Goal: Task Accomplishment & Management: Manage account settings

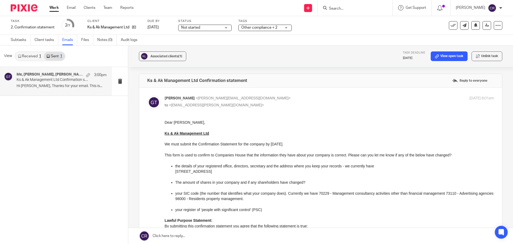
scroll to position [241, 0]
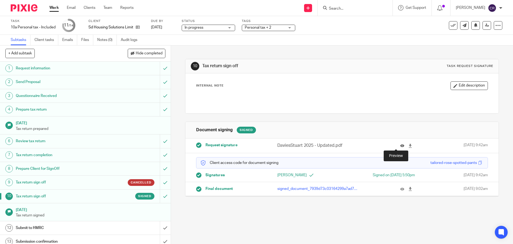
click at [401, 145] on icon at bounding box center [403, 146] width 4 height 4
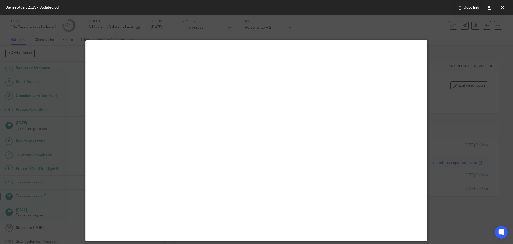
drag, startPoint x: 504, startPoint y: 11, endPoint x: 360, endPoint y: 27, distance: 144.5
click at [503, 11] on button at bounding box center [502, 7] width 11 height 11
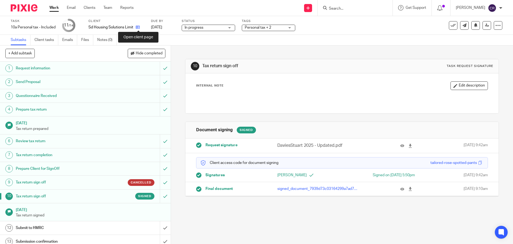
click at [140, 27] on icon at bounding box center [138, 27] width 4 height 4
drag, startPoint x: 111, startPoint y: 40, endPoint x: 136, endPoint y: 27, distance: 28.3
click at [111, 40] on link "Notes (0)" at bounding box center [107, 40] width 20 height 10
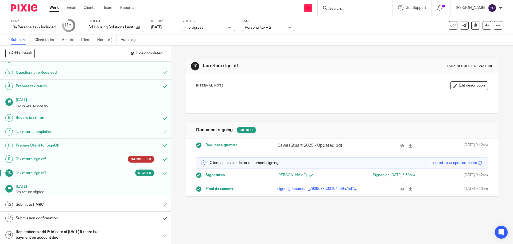
scroll to position [24, 0]
click at [160, 206] on input "submit" at bounding box center [85, 203] width 171 height 13
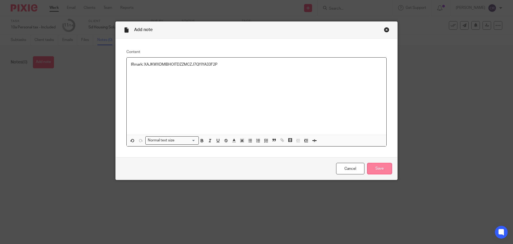
click at [381, 165] on input "Save" at bounding box center [379, 168] width 25 height 11
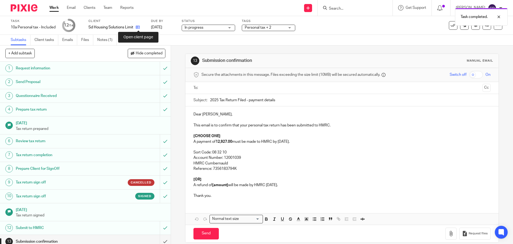
click at [140, 26] on icon at bounding box center [138, 27] width 4 height 4
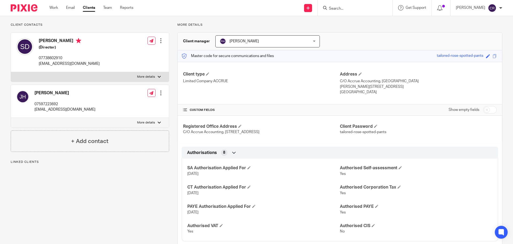
scroll to position [53, 0]
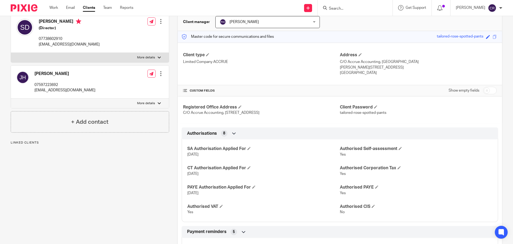
click at [484, 89] on input "checkbox" at bounding box center [490, 90] width 14 height 7
checkbox input "true"
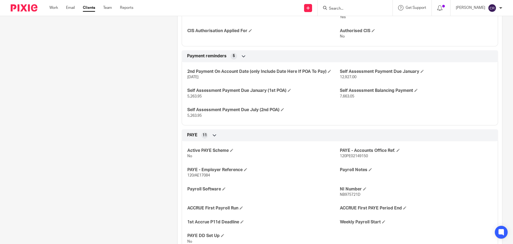
scroll to position [294, 0]
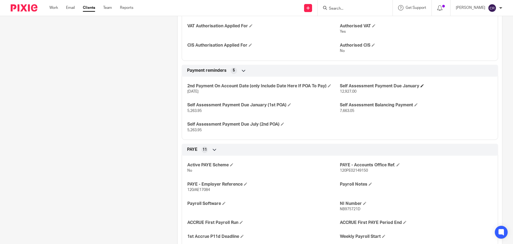
click at [419, 86] on h4 "Self Assessment Payment Due January" at bounding box center [416, 86] width 153 height 6
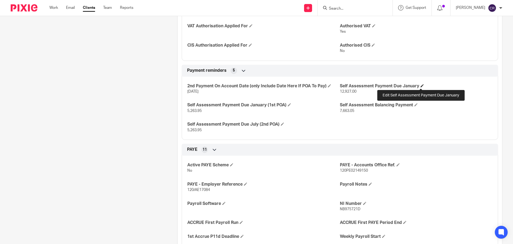
click at [421, 86] on span at bounding box center [422, 85] width 3 height 3
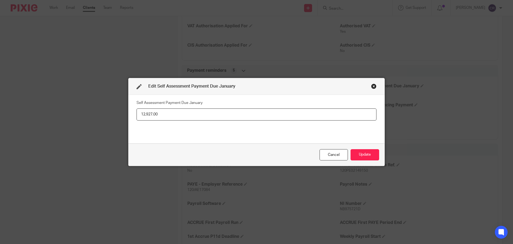
drag, startPoint x: 184, startPoint y: 115, endPoint x: 93, endPoint y: 117, distance: 90.9
click at [93, 117] on div "Edit Self Assessment Payment Due January Self Assessment Payment Due January 12…" at bounding box center [256, 122] width 513 height 244
click at [149, 114] on input "729.37" at bounding box center [257, 114] width 240 height 12
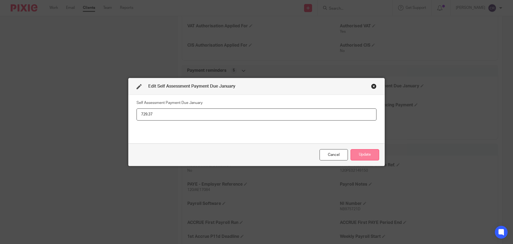
type input "729.37"
click at [372, 152] on button "Update" at bounding box center [365, 154] width 29 height 11
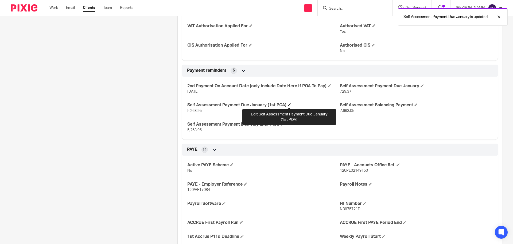
click at [289, 106] on span at bounding box center [289, 104] width 3 height 3
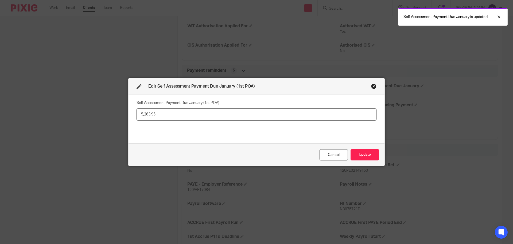
drag, startPoint x: 155, startPoint y: 117, endPoint x: 139, endPoint y: 118, distance: 15.8
click at [139, 118] on input "5,263.95" at bounding box center [257, 114] width 240 height 12
type input "729.37"
click at [359, 151] on button "Update" at bounding box center [365, 154] width 29 height 11
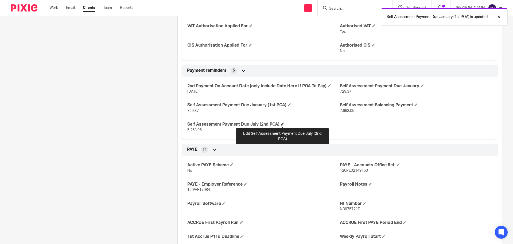
click at [282, 122] on span at bounding box center [282, 123] width 3 height 3
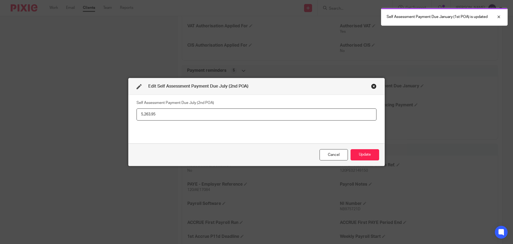
drag, startPoint x: 168, startPoint y: 114, endPoint x: 95, endPoint y: 113, distance: 73.8
click at [95, 113] on div "Edit Self Assessment Payment Due July (2nd POA) Self Assessment Payment Due Jul…" at bounding box center [256, 122] width 513 height 244
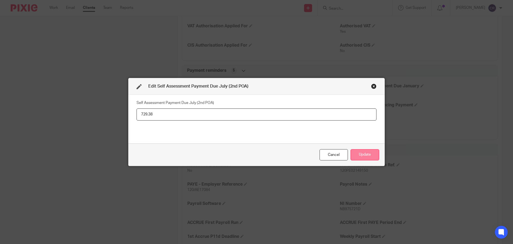
type input "729.38"
click at [362, 160] on button "Update" at bounding box center [365, 154] width 29 height 11
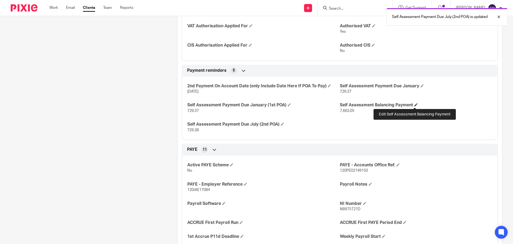
click at [415, 103] on span at bounding box center [416, 104] width 3 height 3
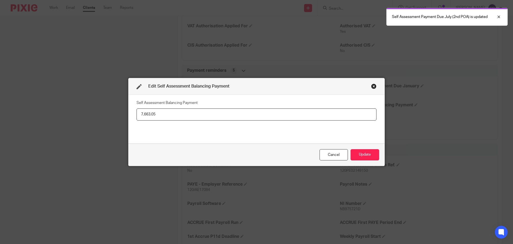
drag, startPoint x: 186, startPoint y: 114, endPoint x: 75, endPoint y: 109, distance: 111.1
click at [76, 110] on div "Edit Self Assessment Balancing Payment Self Assessment Balancing Payment 7,663.…" at bounding box center [256, 122] width 513 height 244
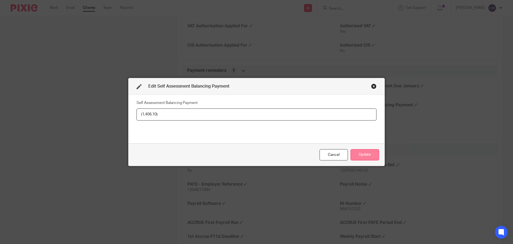
type input "(1,406.10)"
click at [367, 153] on button "Update" at bounding box center [365, 154] width 29 height 11
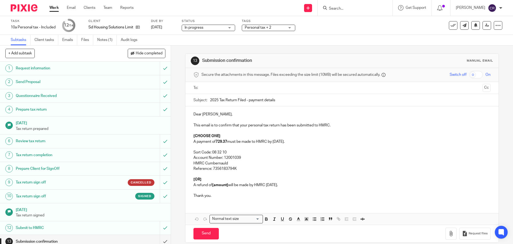
drag, startPoint x: 215, startPoint y: 142, endPoint x: 218, endPoint y: 142, distance: 2.7
click at [217, 142] on strong "729.37" at bounding box center [221, 142] width 11 height 4
click at [216, 143] on strong "729.37" at bounding box center [221, 142] width 11 height 4
drag, startPoint x: 220, startPoint y: 136, endPoint x: 190, endPoint y: 137, distance: 29.7
click at [190, 137] on div "Dear Stuart, This email is to confirm that your personal tax return has been su…" at bounding box center [342, 154] width 313 height 96
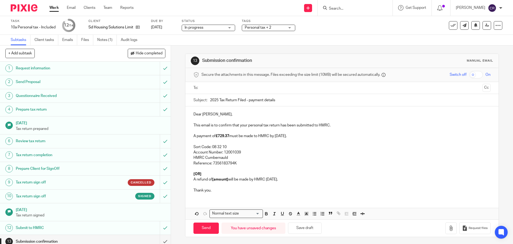
click at [294, 136] on p "A payment of £729.37 must be made to HMRC by 31 January." at bounding box center [342, 135] width 297 height 5
drag, startPoint x: 305, startPoint y: 135, endPoint x: 195, endPoint y: 137, distance: 109.4
click at [195, 137] on p "A payment of £729.37 must be made to HMRC by 31 January 2026 and ." at bounding box center [342, 135] width 297 height 5
copy p "payment of £729.37 must be made to HMRC by 31 January 2026"
click at [310, 137] on p "A payment of £729.37 must be made to HMRC by 31 January 2026 and ." at bounding box center [342, 135] width 297 height 5
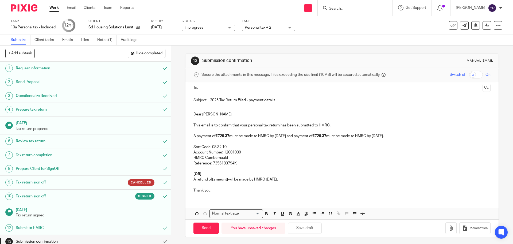
click at [312, 136] on p "A payment of £729.37 must be made to HMRC by 31 January 2026 and payment of £72…" at bounding box center [342, 135] width 297 height 5
drag, startPoint x: 425, startPoint y: 137, endPoint x: 414, endPoint y: 137, distance: 11.8
click at [414, 137] on p "A payment of £729.37 must be made to HMRC by 31 January 2026 and another paymen…" at bounding box center [342, 135] width 297 height 5
drag, startPoint x: 292, startPoint y: 180, endPoint x: 186, endPoint y: 183, distance: 106.7
click at [186, 181] on div "Dear Stuart, This email is to confirm that your personal tax return has been su…" at bounding box center [342, 151] width 313 height 91
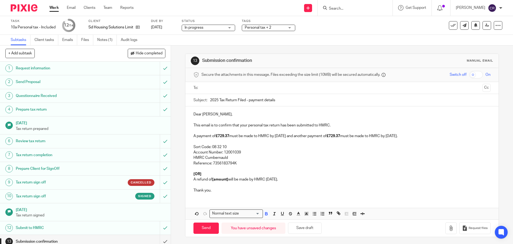
copy p "A refund of [amount] will be made by HMRC within 12 weeks."
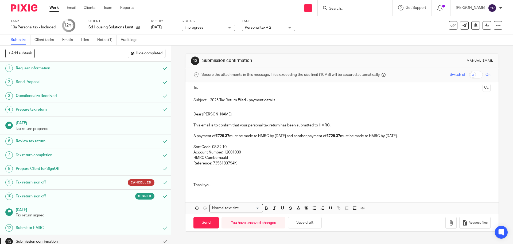
click at [345, 125] on p "This email is to confirm that your personal tax return has been submitted to HM…" at bounding box center [342, 124] width 297 height 5
click at [197, 179] on p at bounding box center [342, 178] width 297 height 5
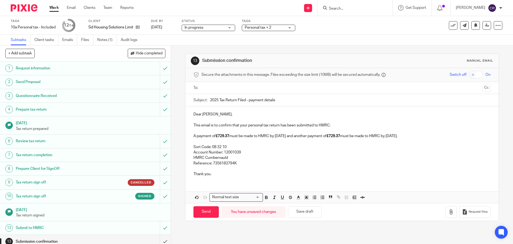
click at [345, 126] on p "This email is to confirm that your personal tax return has been submitted to HM…" at bounding box center [342, 124] width 297 height 5
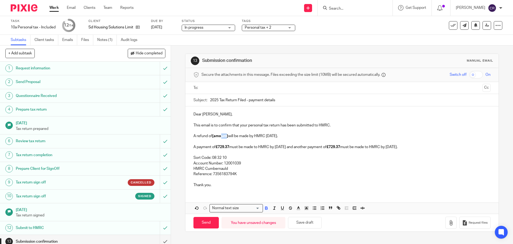
drag, startPoint x: 227, startPoint y: 136, endPoint x: 220, endPoint y: 136, distance: 7.0
click at [220, 136] on strong "[amount]" at bounding box center [220, 136] width 16 height 4
click at [226, 136] on strong "[amunto]" at bounding box center [220, 136] width 16 height 4
drag, startPoint x: 227, startPoint y: 136, endPoint x: 211, endPoint y: 138, distance: 16.4
click at [211, 138] on p "A refund of [amunto] will be made by HMRC within 12 weeks." at bounding box center [342, 135] width 297 height 5
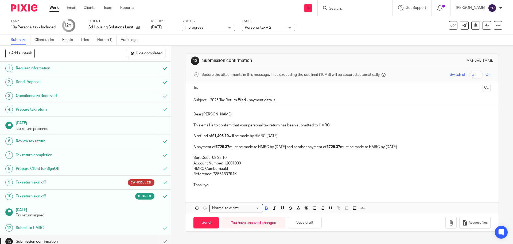
click at [245, 87] on input "text" at bounding box center [342, 88] width 277 height 6
click at [483, 88] on button "Cc" at bounding box center [487, 88] width 8 height 8
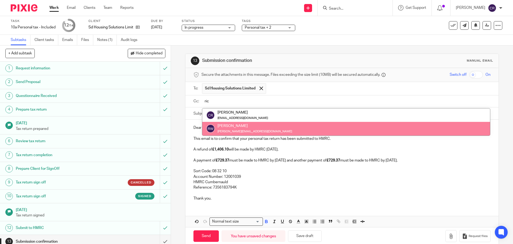
type input "ric"
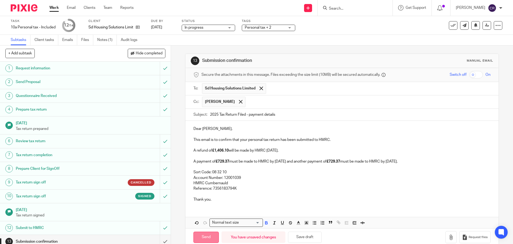
click at [208, 236] on input "Send" at bounding box center [206, 236] width 25 height 11
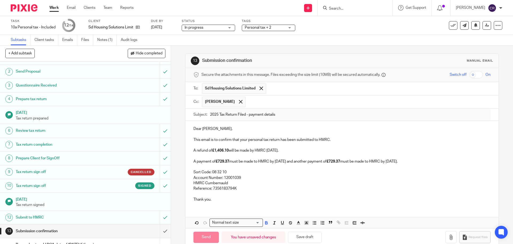
scroll to position [24, 0]
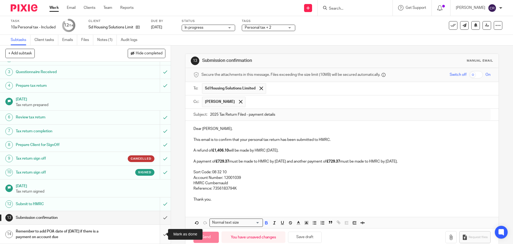
type input "Sent"
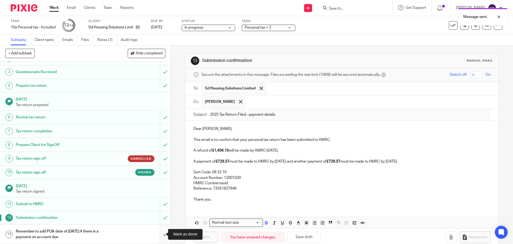
click at [159, 235] on input "submit" at bounding box center [85, 233] width 171 height 19
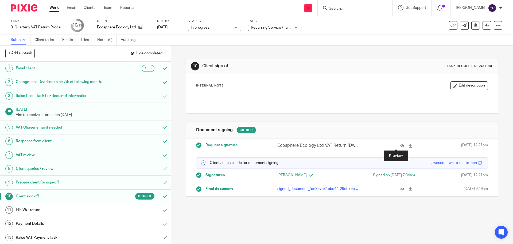
click at [395, 142] on div "Request signature Ecosphere Ecology Ltd VAT Return 2025-05-01 - 2025-07-31 (1).…" at bounding box center [342, 145] width 313 height 14
click at [401, 145] on icon at bounding box center [403, 146] width 4 height 4
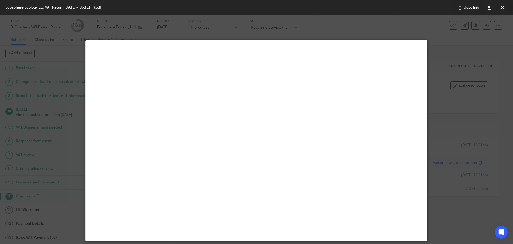
drag, startPoint x: 502, startPoint y: 6, endPoint x: 491, endPoint y: 15, distance: 13.7
click at [502, 6] on icon at bounding box center [503, 8] width 4 height 4
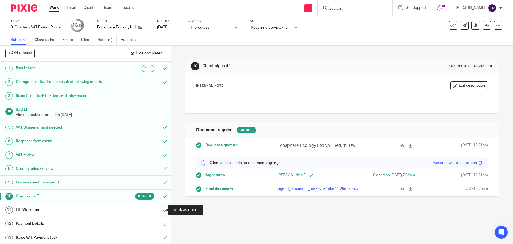
click at [163, 211] on input "submit" at bounding box center [85, 209] width 171 height 13
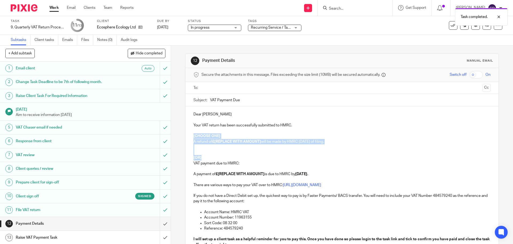
drag, startPoint x: 205, startPoint y: 156, endPoint x: 189, endPoint y: 135, distance: 26.1
click at [189, 135] on div "Dear [PERSON_NAME] Your VAT return has been successfully submitted to HMRC. [CH…" at bounding box center [342, 192] width 313 height 172
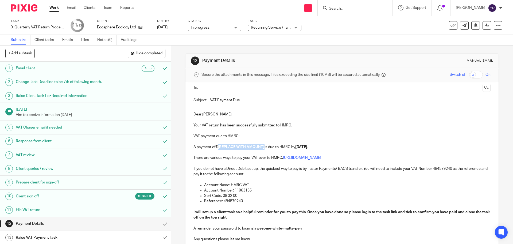
drag, startPoint x: 264, startPoint y: 148, endPoint x: 217, endPoint y: 148, distance: 47.3
click at [217, 148] on p "A payment of £[REPLACE WITH AMOUNT] is due to HMRC by [DATE]." at bounding box center [342, 146] width 297 height 5
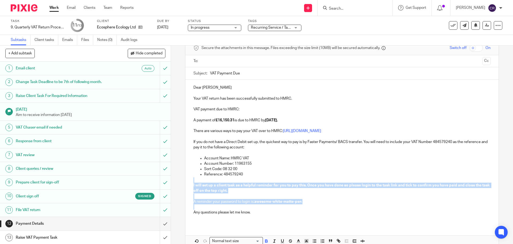
drag, startPoint x: 204, startPoint y: 206, endPoint x: 187, endPoint y: 178, distance: 32.1
click at [187, 178] on div "Dear [PERSON_NAME] Your VAT return has been successfully submitted to HMRC. VAT…" at bounding box center [342, 151] width 313 height 145
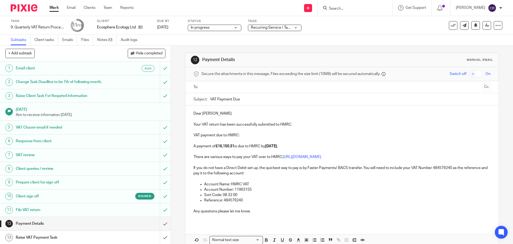
scroll to position [0, 0]
drag, startPoint x: 219, startPoint y: 86, endPoint x: 227, endPoint y: 94, distance: 11.5
click at [219, 86] on input "text" at bounding box center [342, 88] width 277 height 6
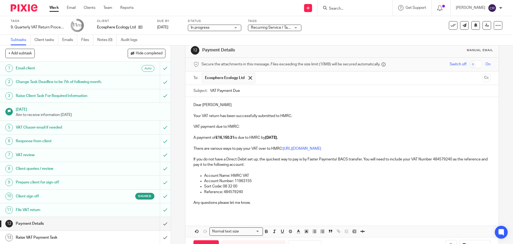
scroll to position [29, 0]
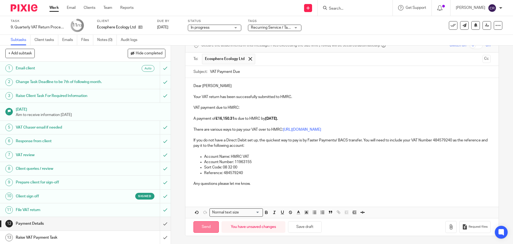
click at [205, 226] on input "Send" at bounding box center [206, 226] width 25 height 11
click at [159, 238] on input "submit" at bounding box center [85, 237] width 171 height 13
type input "Sent"
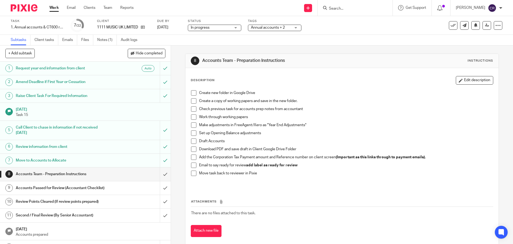
click at [351, 8] on input "Search" at bounding box center [353, 8] width 48 height 5
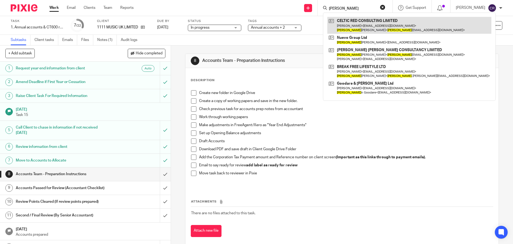
type input "[PERSON_NAME]"
click at [390, 23] on link at bounding box center [410, 25] width 164 height 17
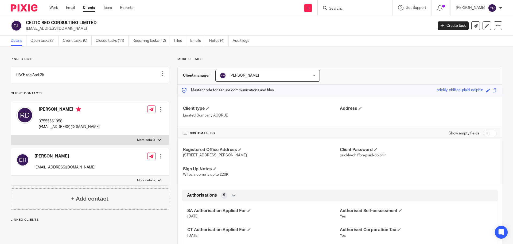
click at [485, 133] on input "checkbox" at bounding box center [490, 132] width 14 height 7
checkbox input "true"
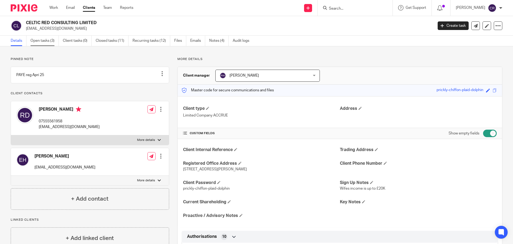
click at [45, 43] on link "Open tasks (3)" at bounding box center [44, 41] width 28 height 10
click at [346, 10] on input "Search" at bounding box center [353, 8] width 48 height 5
type input "07403377822"
click at [383, 6] on button "reset" at bounding box center [382, 7] width 5 height 5
click at [358, 11] on div at bounding box center [355, 8] width 75 height 16
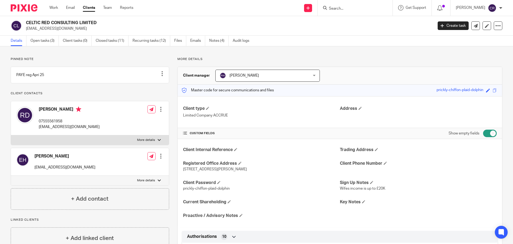
click at [353, 8] on input "Search" at bounding box center [353, 8] width 48 height 5
click at [343, 10] on input "Search" at bounding box center [353, 8] width 48 height 5
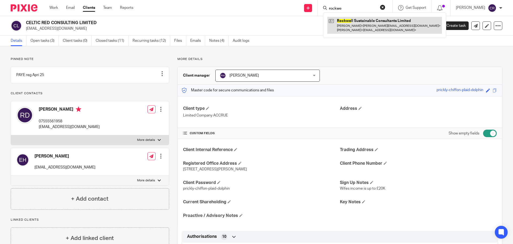
type input "rockwe"
click at [387, 23] on link at bounding box center [385, 25] width 115 height 17
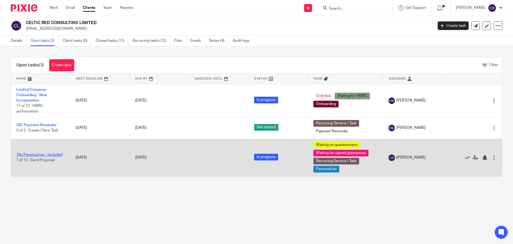
click at [54, 153] on link "10a Personal tax - Included" at bounding box center [39, 155] width 46 height 4
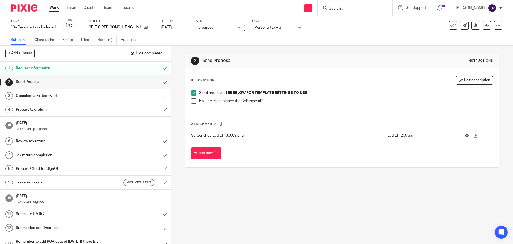
click at [195, 99] on span at bounding box center [193, 100] width 5 height 5
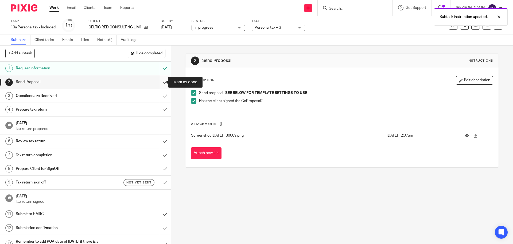
click at [163, 79] on input "submit" at bounding box center [85, 81] width 171 height 13
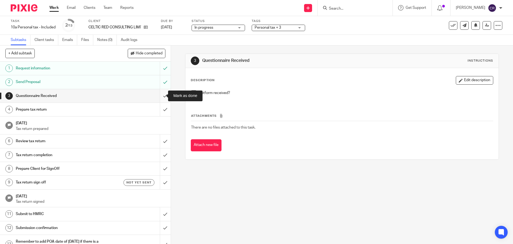
click at [162, 96] on input "submit" at bounding box center [85, 95] width 171 height 13
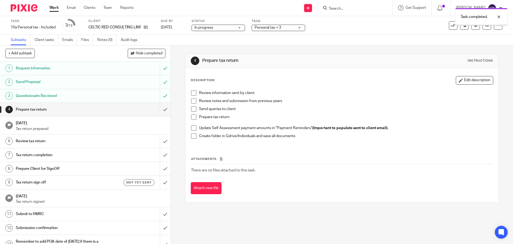
click at [276, 28] on span "Personal tax + 3" at bounding box center [268, 28] width 26 height 4
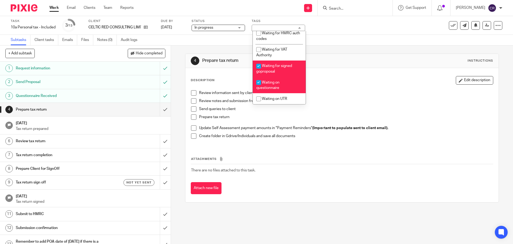
scroll to position [455, 0]
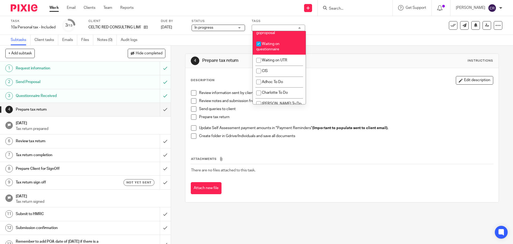
click at [287, 38] on li "Waiting for signed goproposal" at bounding box center [279, 30] width 53 height 16
checkbox input "false"
click at [286, 55] on li "Waiting on questionnaire" at bounding box center [279, 46] width 53 height 16
checkbox input "false"
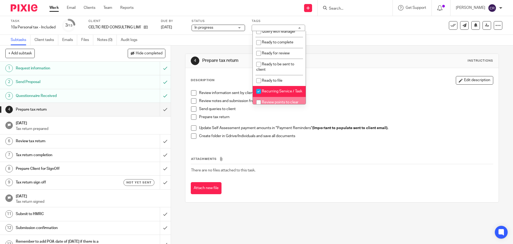
scroll to position [187, 0]
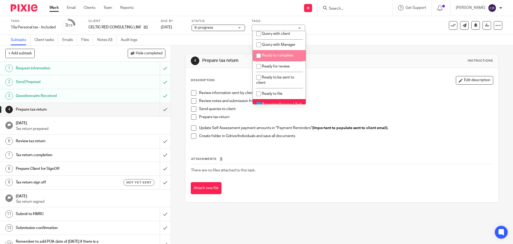
click at [286, 61] on li "Ready to complete" at bounding box center [279, 55] width 53 height 11
checkbox input "true"
click at [323, 65] on div "4 Prepare tax return Instructions" at bounding box center [342, 61] width 313 height 14
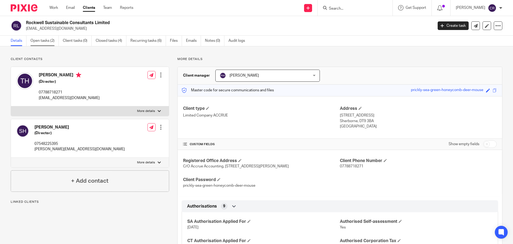
click at [42, 41] on link "Open tasks (2)" at bounding box center [44, 41] width 28 height 10
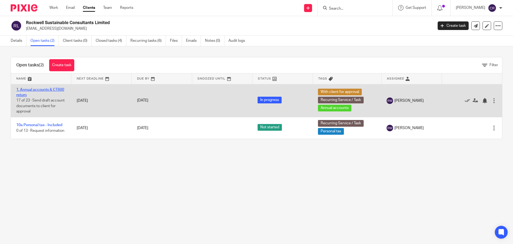
click at [52, 90] on link "1. Annual accounts & CT600 return" at bounding box center [40, 92] width 48 height 9
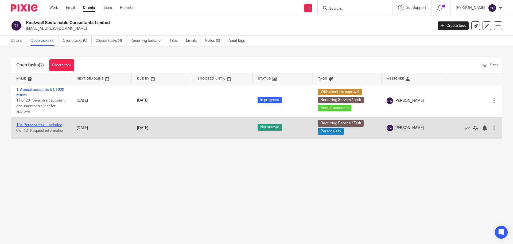
click at [45, 126] on link "10a Personal tax - Included" at bounding box center [39, 125] width 46 height 4
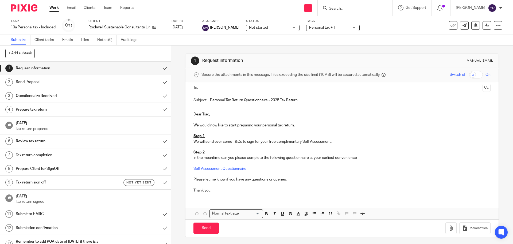
click at [221, 87] on input "text" at bounding box center [342, 88] width 277 height 6
click at [207, 232] on input "Send" at bounding box center [206, 228] width 25 height 11
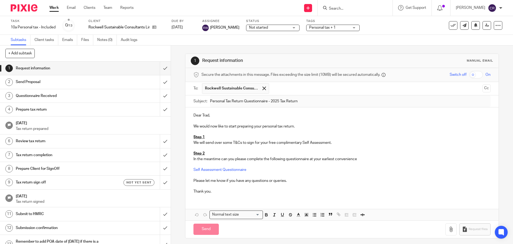
click at [65, 84] on h1 "Send Proposal" at bounding box center [62, 82] width 93 height 8
type input "Sent"
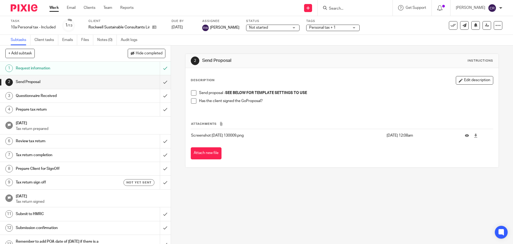
click at [194, 92] on span at bounding box center [193, 92] width 5 height 5
click at [266, 28] on span "Not started" at bounding box center [269, 28] width 40 height 6
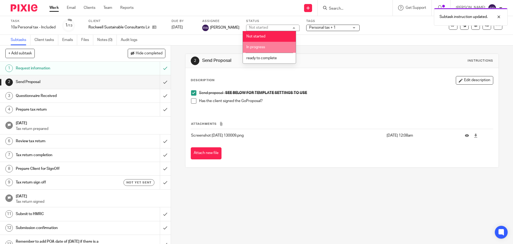
click at [275, 49] on li "In progress" at bounding box center [269, 47] width 53 height 11
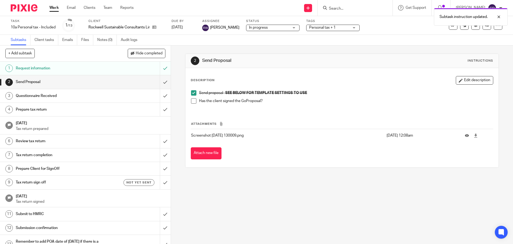
click at [321, 28] on span "Personal tax + 1" at bounding box center [322, 28] width 26 height 4
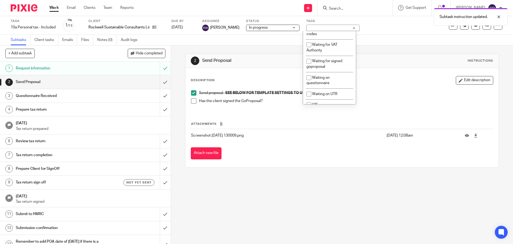
scroll to position [428, 0]
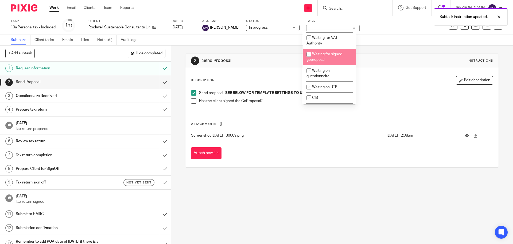
drag, startPoint x: 335, startPoint y: 78, endPoint x: 334, endPoint y: 84, distance: 6.2
click at [335, 62] on span "Waiting for signed goproposal" at bounding box center [325, 56] width 36 height 9
checkbox input "true"
click at [334, 81] on li "Waiting on questionnaire" at bounding box center [329, 73] width 53 height 16
checkbox input "true"
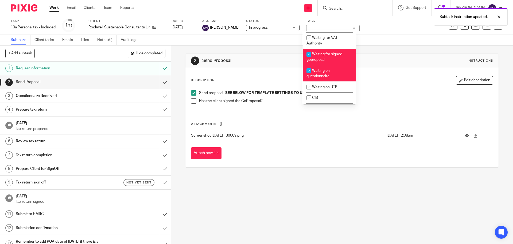
drag, startPoint x: 396, startPoint y: 74, endPoint x: 366, endPoint y: 5, distance: 75.0
click at [399, 72] on div "Description Edit description Send proposal - SEE BELOW FOR TEMPLATE SETTINGS TO…" at bounding box center [342, 117] width 313 height 99
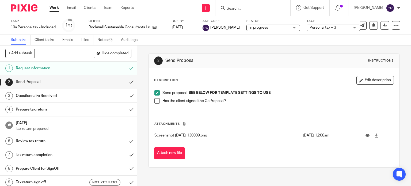
click at [241, 9] on input "Search" at bounding box center [250, 8] width 48 height 5
click at [245, 4] on div at bounding box center [252, 8] width 75 height 16
click at [236, 7] on input "Search" at bounding box center [250, 8] width 48 height 5
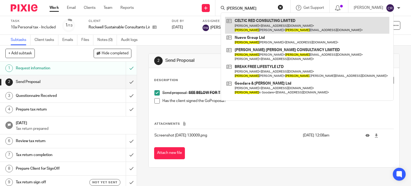
type input "rory"
click at [259, 22] on link at bounding box center [307, 25] width 164 height 17
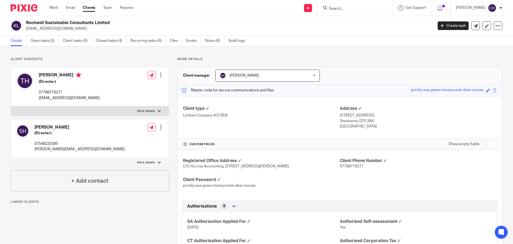
click at [53, 74] on h4 "[PERSON_NAME]" at bounding box center [69, 75] width 61 height 7
copy h4 "[PERSON_NAME]"
click at [61, 98] on p "[EMAIL_ADDRESS][DOMAIN_NAME]" at bounding box center [69, 97] width 61 height 5
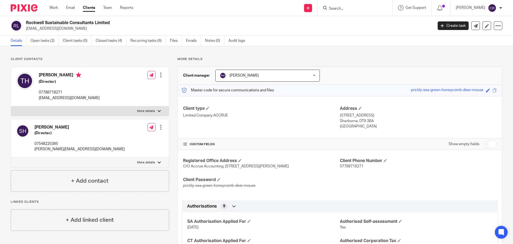
click at [61, 97] on p "[EMAIL_ADDRESS][DOMAIN_NAME]" at bounding box center [69, 97] width 61 height 5
click at [61, 99] on p "[EMAIL_ADDRESS][DOMAIN_NAME]" at bounding box center [69, 97] width 61 height 5
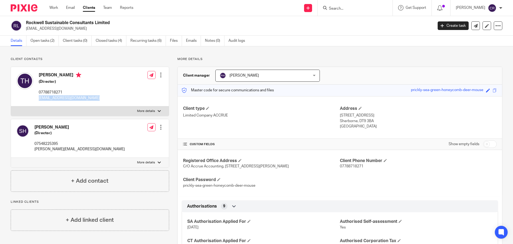
click at [61, 98] on p "trad_henderson@yahoo.co.uk" at bounding box center [69, 97] width 61 height 5
copy div "trad_henderson@yahoo.co.uk"
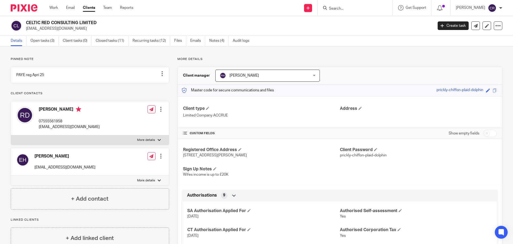
click at [129, 145] on label "More details" at bounding box center [90, 140] width 158 height 10
click at [11, 135] on input "More details" at bounding box center [11, 135] width 0 height 0
checkbox input "true"
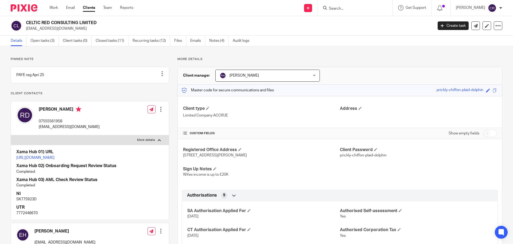
scroll to position [134, 0]
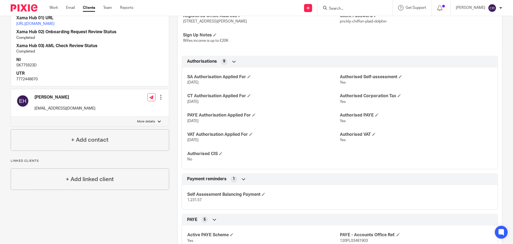
click at [28, 82] on p "7772448670" at bounding box center [89, 78] width 147 height 5
copy p "7772448670"
click at [28, 68] on p "SK775923D" at bounding box center [89, 65] width 147 height 5
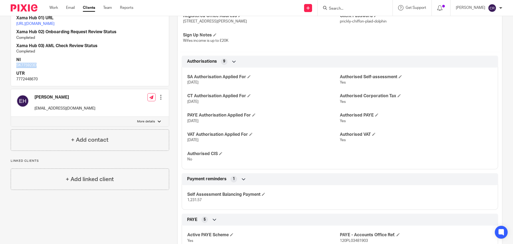
copy p "SK775923D"
click at [25, 68] on p "SK775923D" at bounding box center [89, 65] width 147 height 5
